Goal: Task Accomplishment & Management: Use online tool/utility

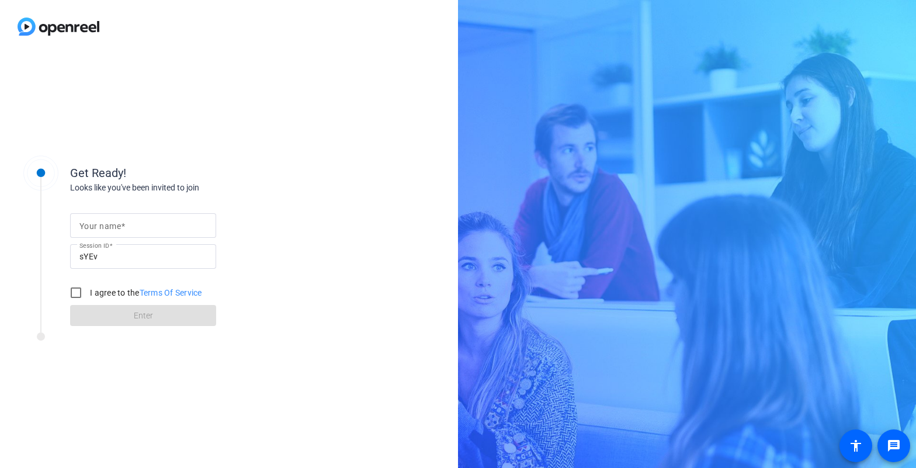
click at [121, 224] on span at bounding box center [123, 225] width 4 height 9
click at [121, 224] on input "Your name" at bounding box center [142, 225] width 127 height 14
type input "[PERSON_NAME]"
click at [75, 291] on input "I agree to the Terms Of Service" at bounding box center [75, 292] width 23 height 23
checkbox input "true"
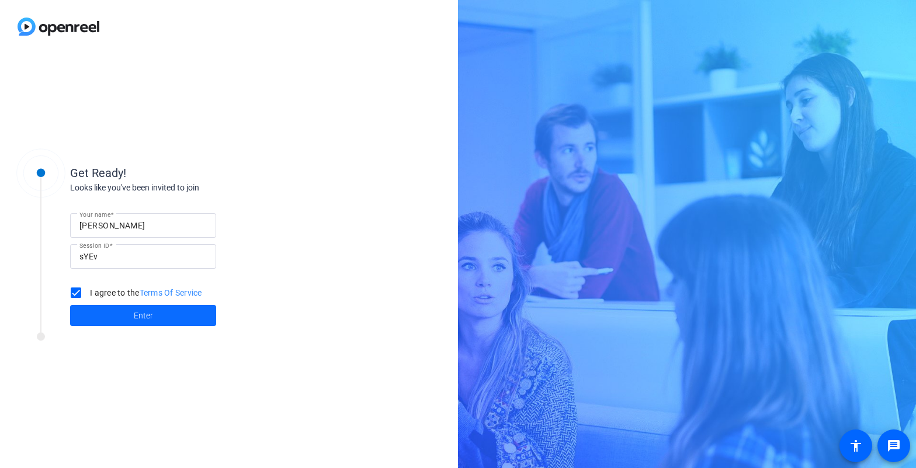
click at [110, 316] on span at bounding box center [143, 315] width 146 height 28
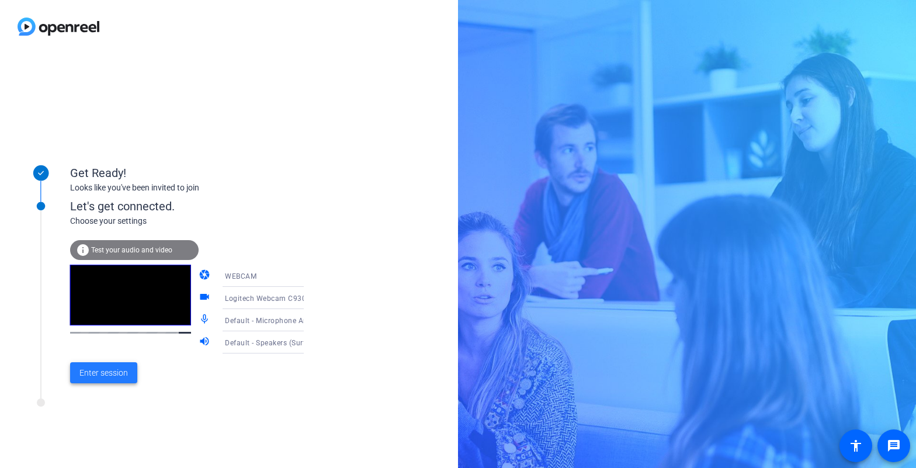
click at [107, 375] on span "Enter session" at bounding box center [103, 373] width 48 height 12
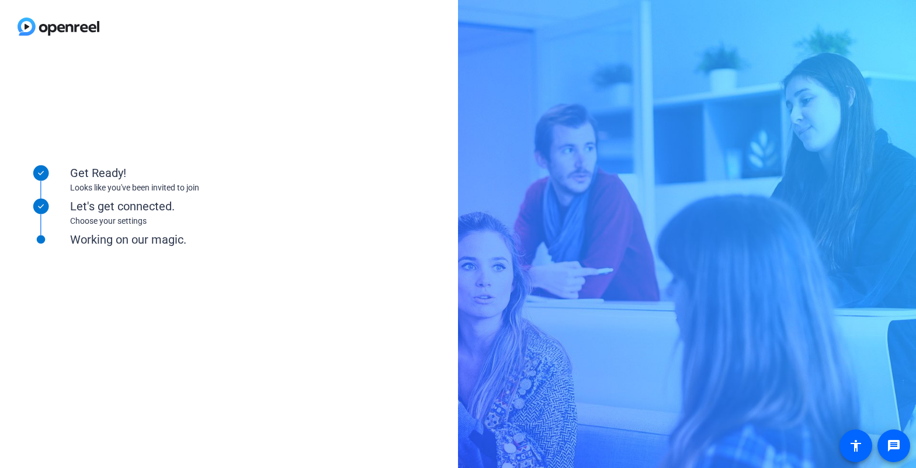
click at [166, 255] on div "Working on our magic." at bounding box center [187, 239] width 234 height 58
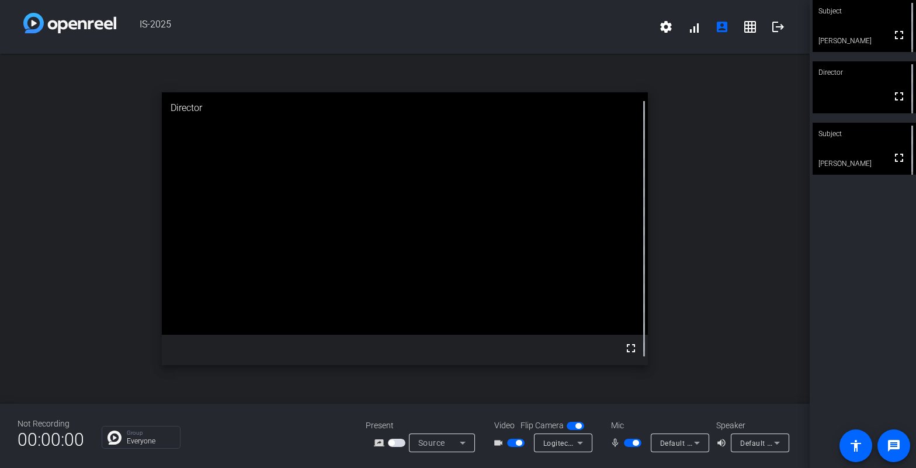
click at [841, 234] on div "Subject fullscreen [PERSON_NAME] Director fullscreen Subject fullscreen [PERSON…" at bounding box center [862, 234] width 106 height 468
click at [696, 26] on span at bounding box center [694, 27] width 28 height 28
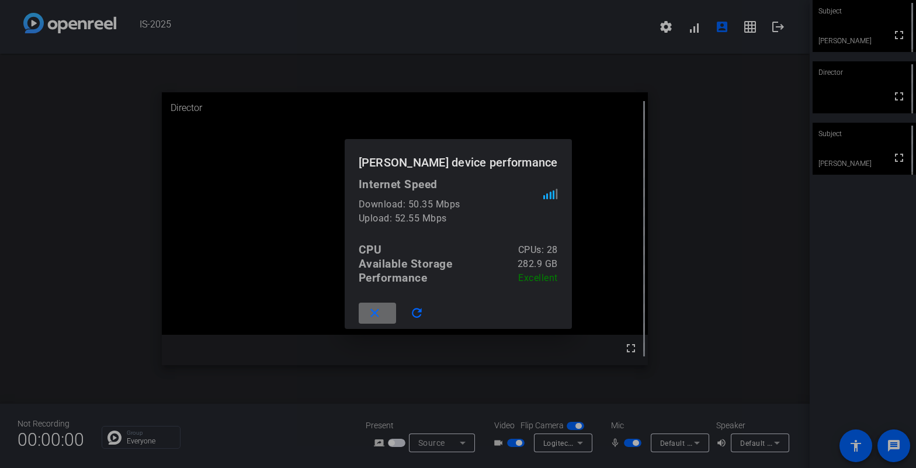
click at [375, 315] on mat-icon "close" at bounding box center [374, 313] width 15 height 15
